Goal: Check status: Check status

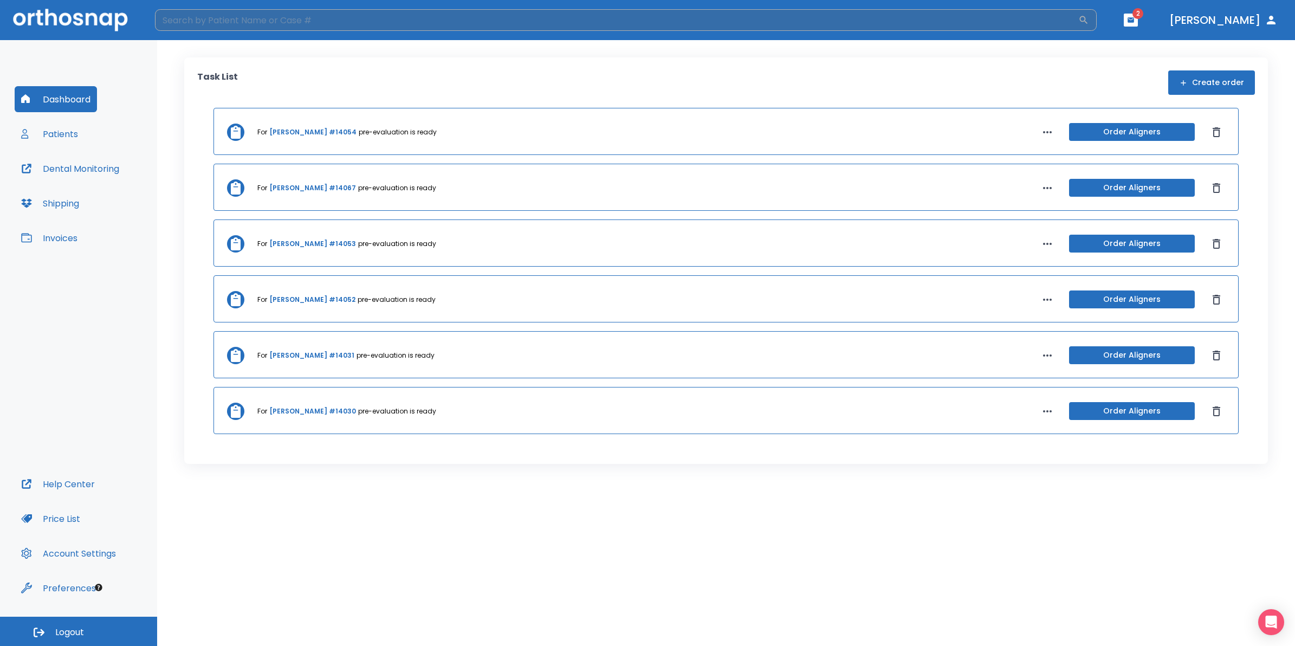
drag, startPoint x: 465, startPoint y: 21, endPoint x: 477, endPoint y: 18, distance: 12.2
click at [475, 19] on input "search" at bounding box center [616, 20] width 923 height 22
type input "[PERSON_NAME]"
drag, startPoint x: 272, startPoint y: 87, endPoint x: 272, endPoint y: 106, distance: 18.4
click at [272, 89] on div "Patients" at bounding box center [638, 93] width 921 height 17
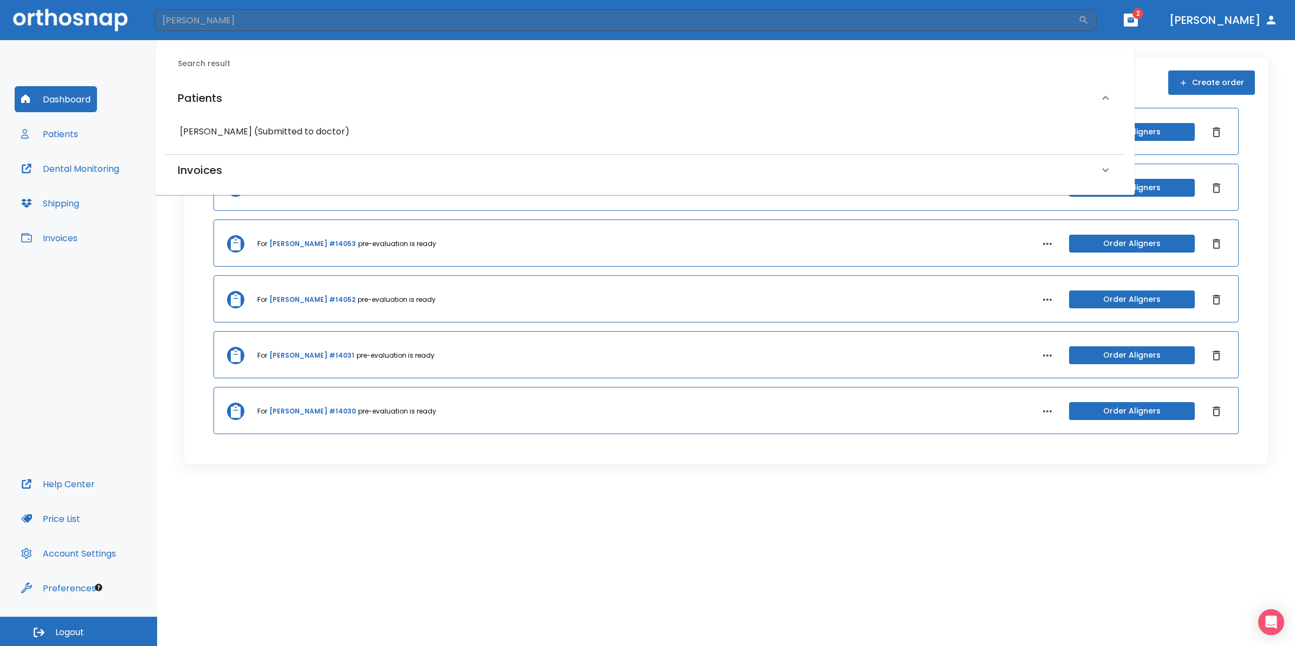
click at [262, 131] on h6 "[PERSON_NAME] (Submitted to doctor)" at bounding box center [645, 131] width 930 height 15
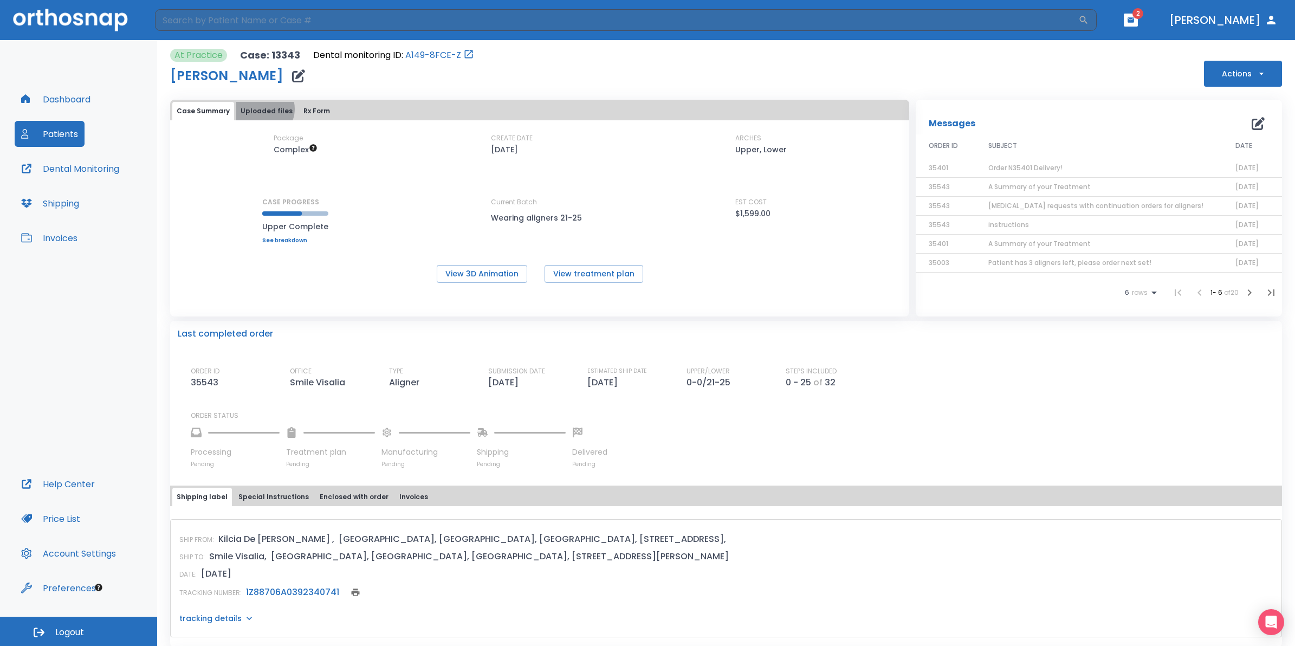
click at [261, 109] on button "Uploaded files" at bounding box center [266, 111] width 61 height 18
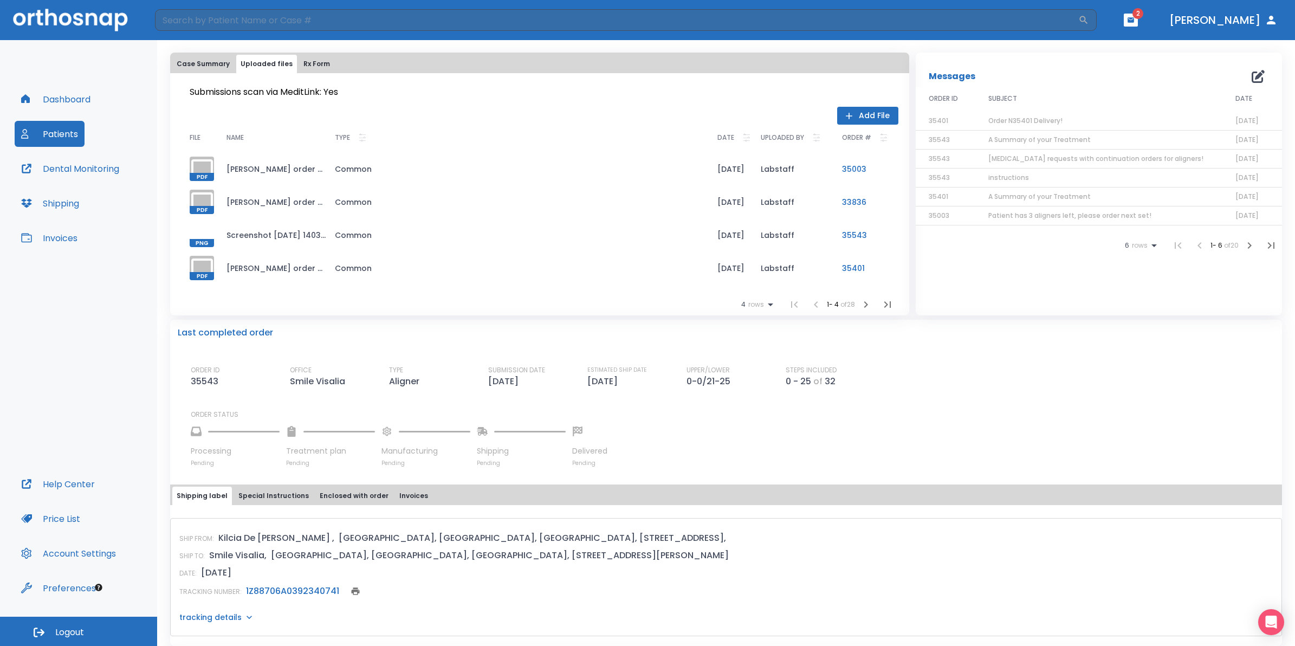
scroll to position [68, 0]
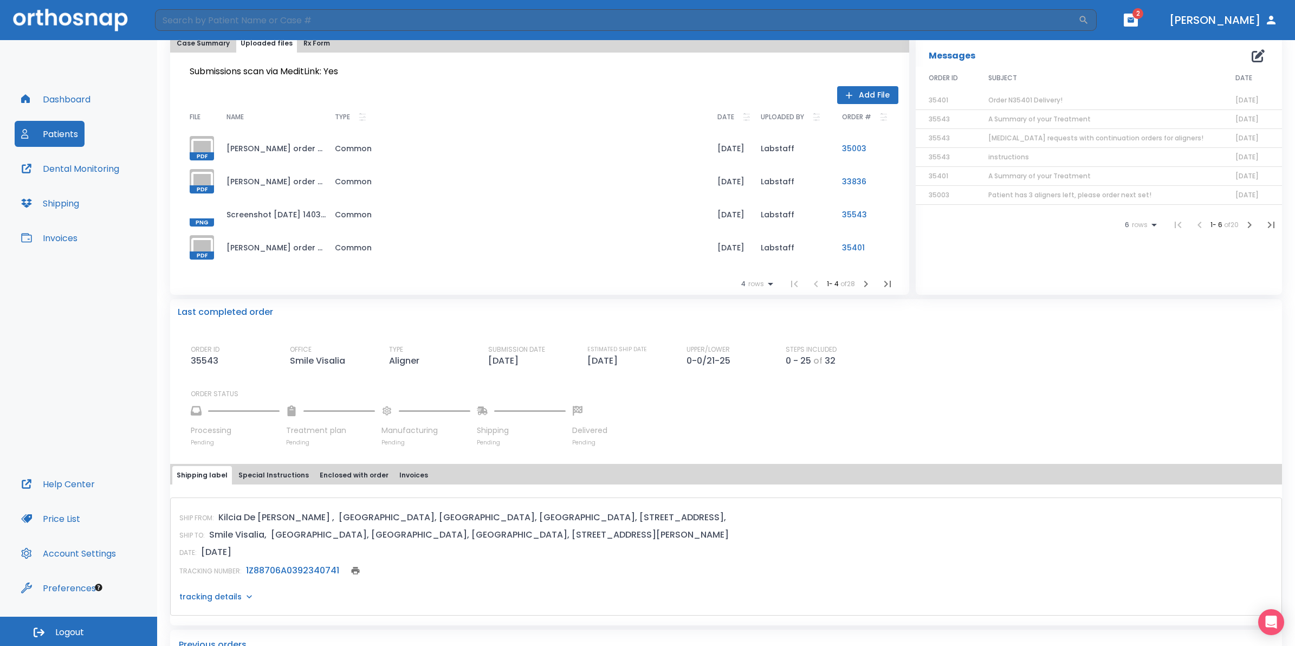
click at [859, 281] on icon "button" at bounding box center [865, 283] width 13 height 13
click at [865, 285] on icon "button" at bounding box center [865, 283] width 13 height 13
click at [199, 248] on div at bounding box center [202, 247] width 24 height 24
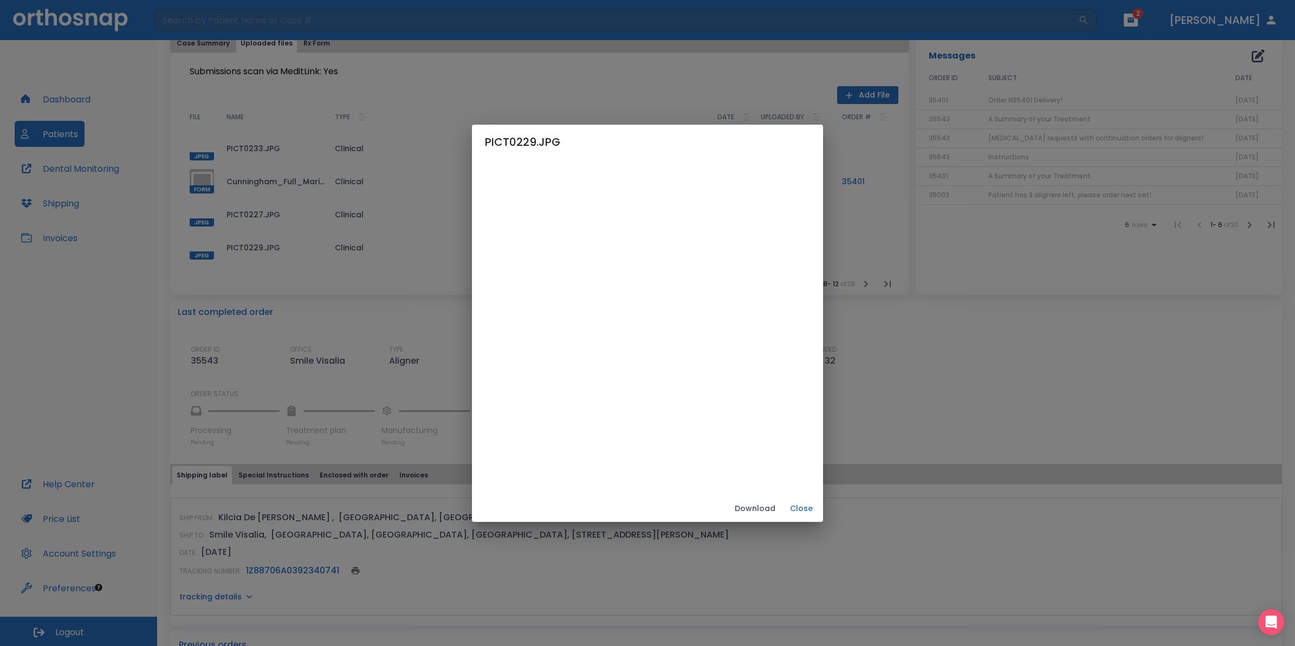
click at [819, 508] on button "Close" at bounding box center [801, 508] width 35 height 18
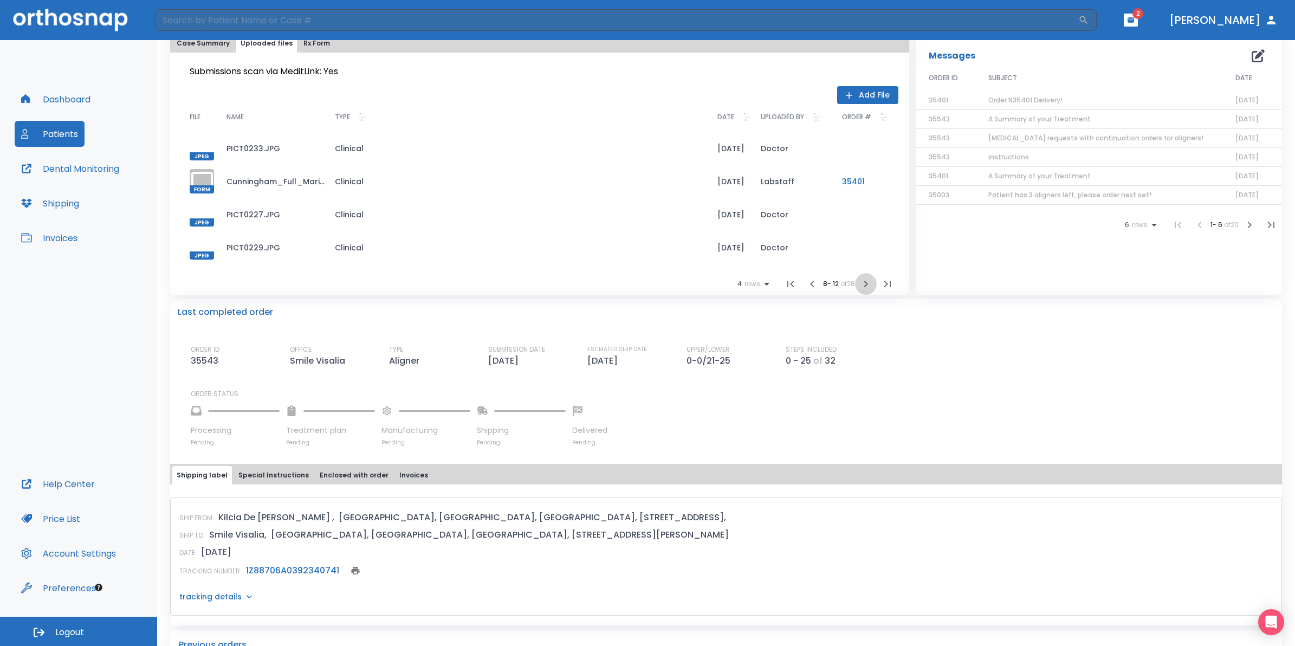
click at [859, 283] on icon "button" at bounding box center [865, 283] width 13 height 13
click at [210, 150] on div at bounding box center [202, 148] width 24 height 24
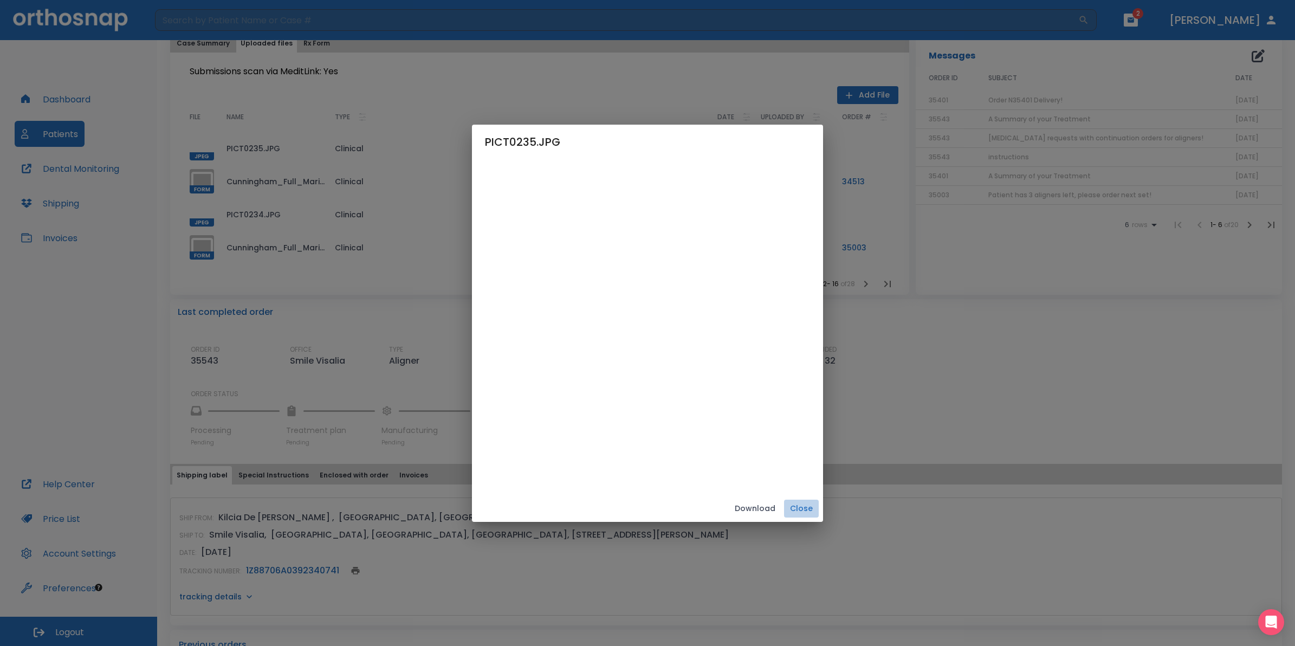
click at [819, 514] on button "Close" at bounding box center [801, 508] width 35 height 18
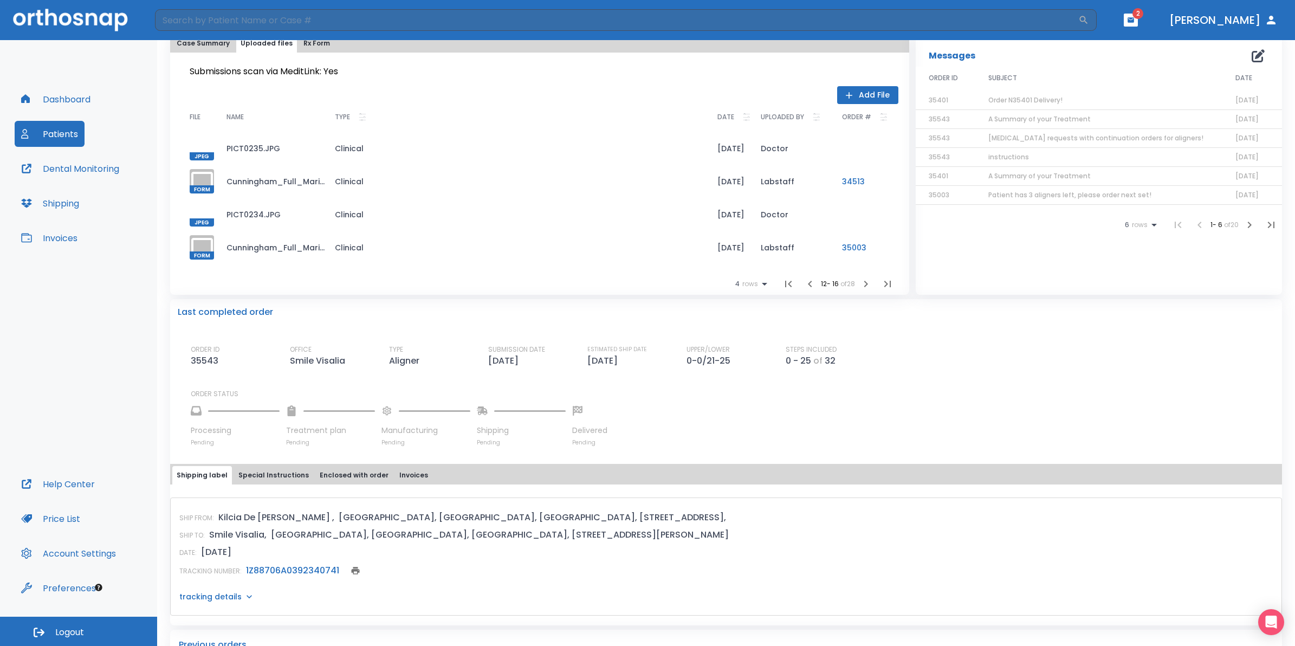
click at [859, 285] on icon "button" at bounding box center [865, 283] width 13 height 13
click at [855, 284] on button "button" at bounding box center [866, 284] width 22 height 22
click at [206, 214] on div at bounding box center [202, 214] width 24 height 24
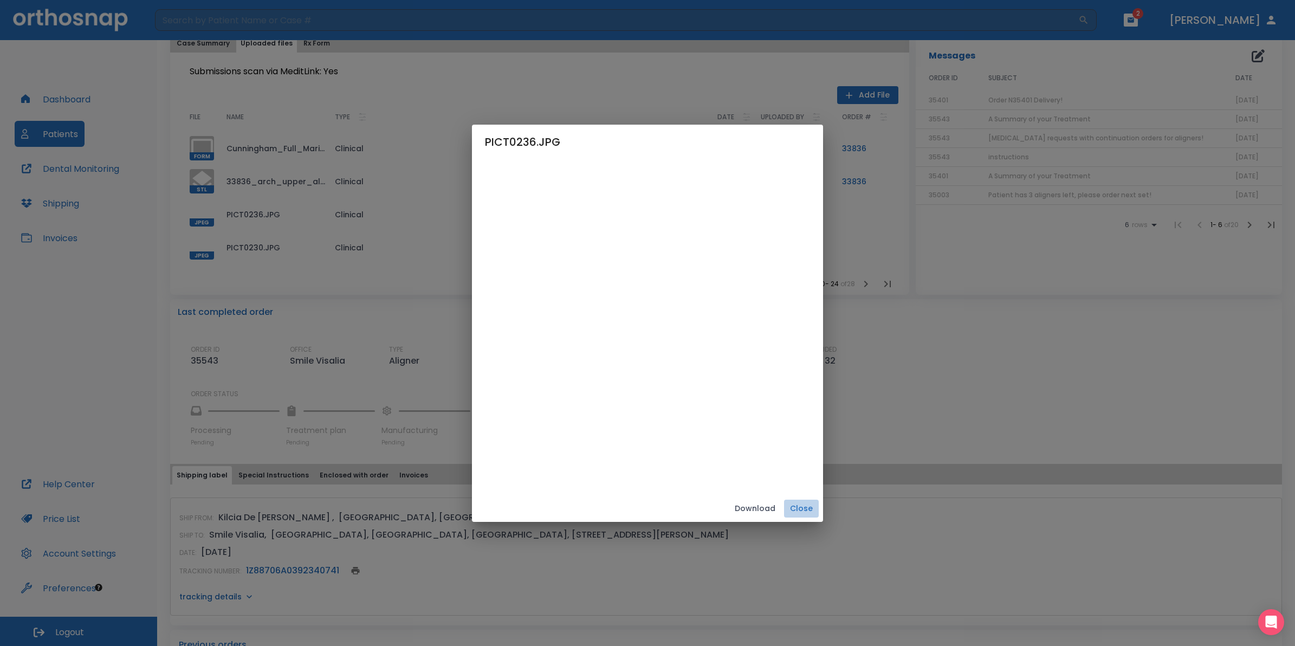
click at [819, 512] on button "Close" at bounding box center [801, 508] width 35 height 18
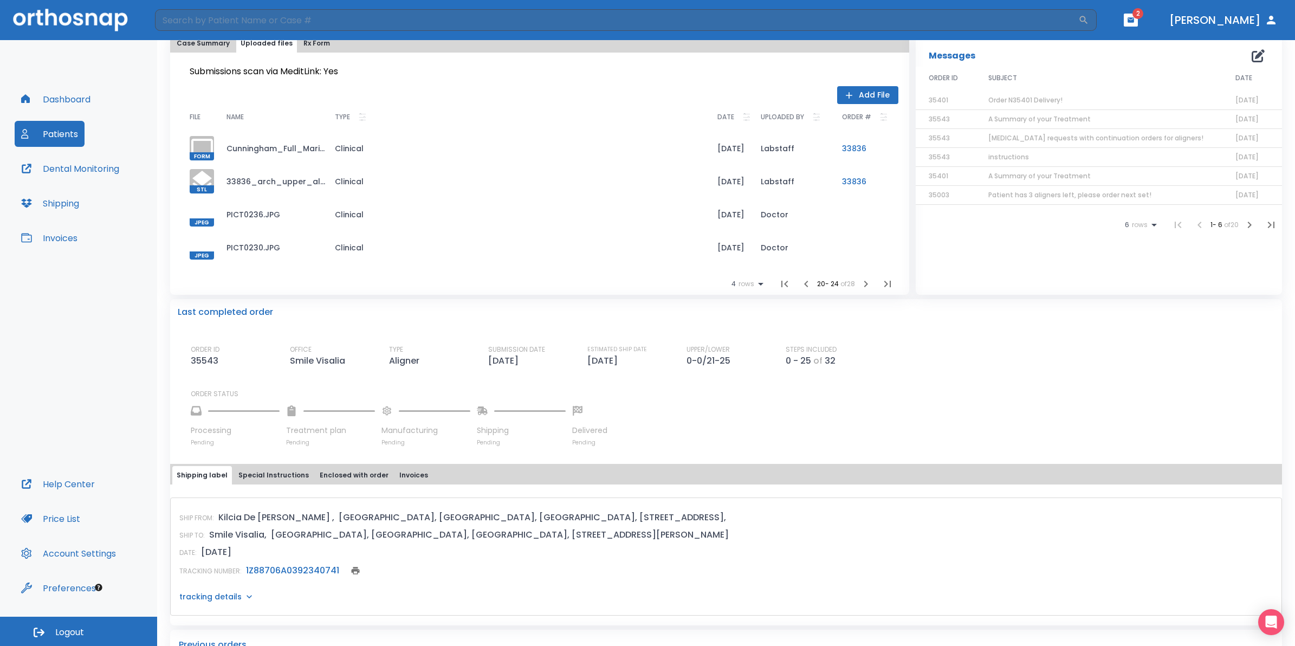
click at [864, 288] on icon "button" at bounding box center [865, 283] width 13 height 13
click at [800, 287] on icon "button" at bounding box center [806, 283] width 13 height 13
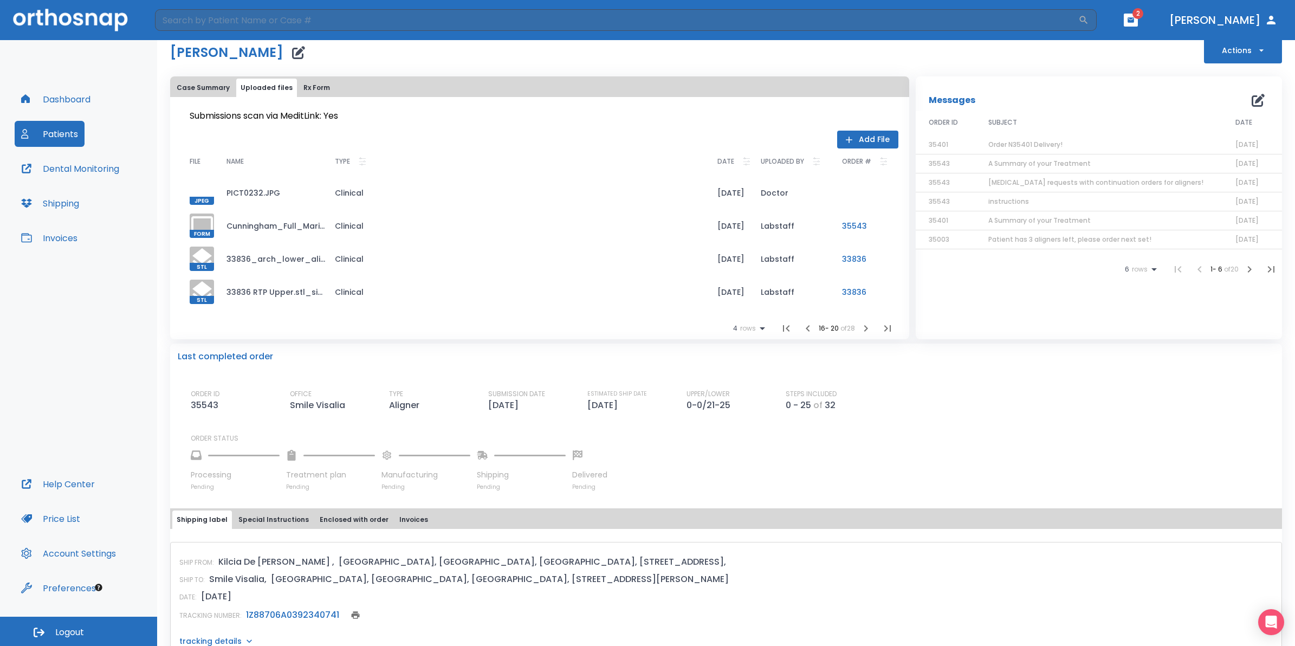
scroll to position [0, 0]
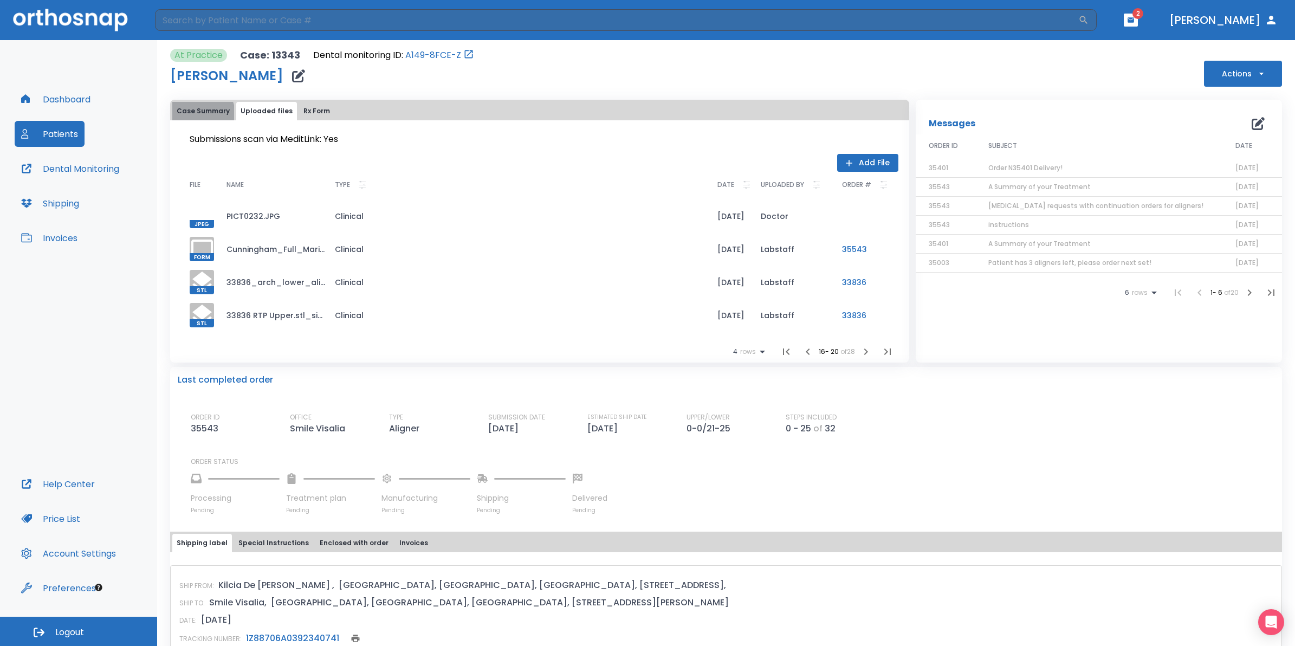
click at [199, 114] on button "Case Summary" at bounding box center [203, 111] width 62 height 18
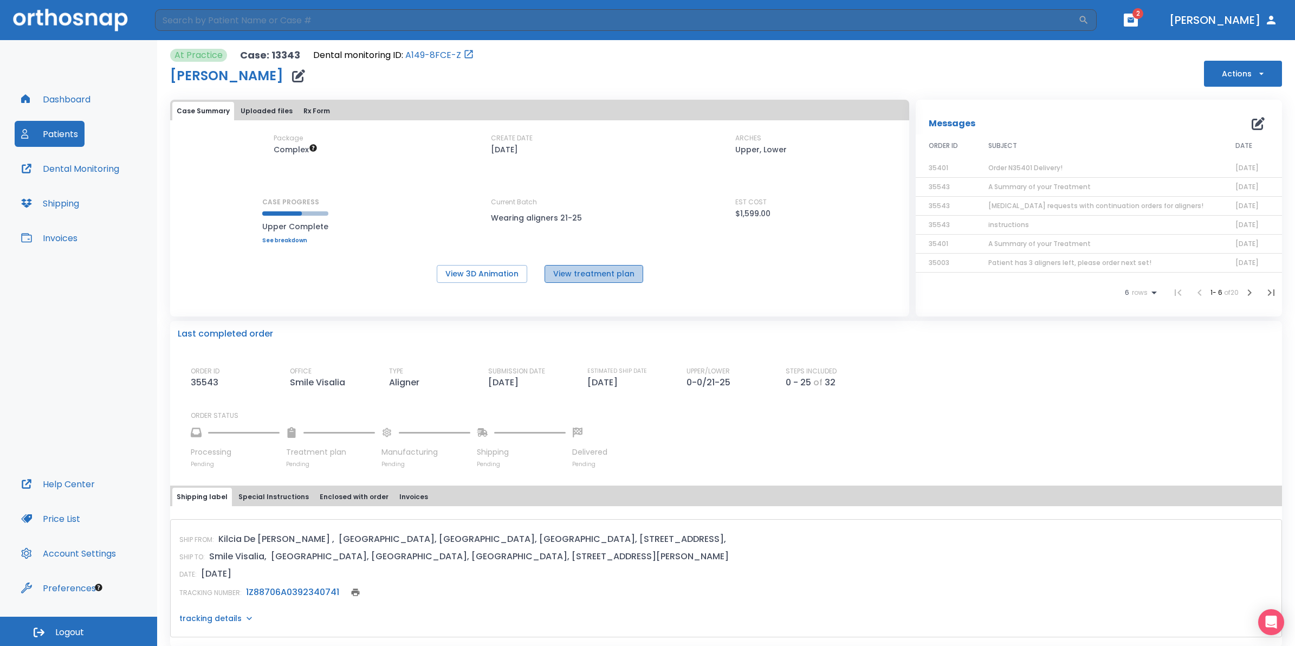
click at [600, 269] on button "View treatment plan" at bounding box center [593, 274] width 99 height 18
